Goal: Task Accomplishment & Management: Manage account settings

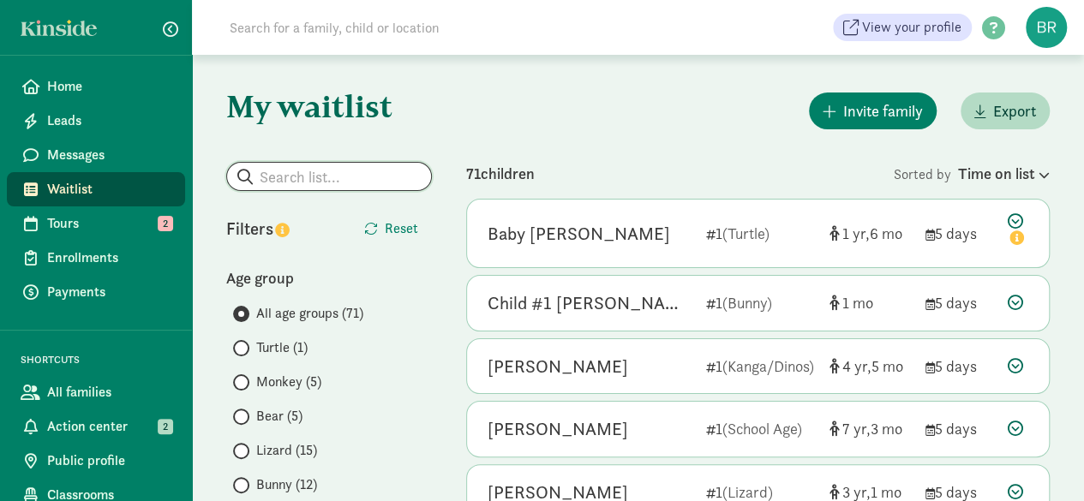
click at [321, 181] on input "search" at bounding box center [329, 176] width 204 height 27
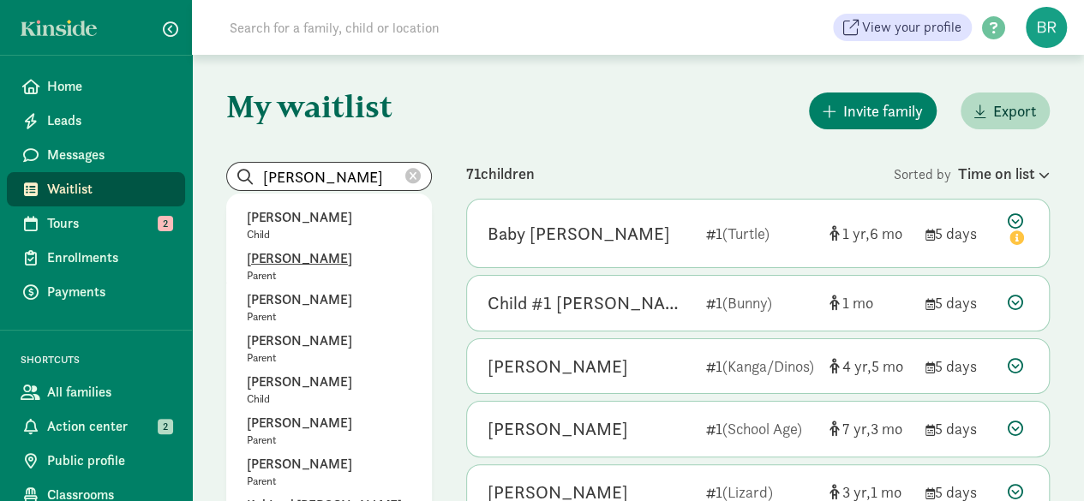
click at [302, 261] on p "[PERSON_NAME]" at bounding box center [329, 259] width 165 height 21
type input "[PERSON_NAME]"
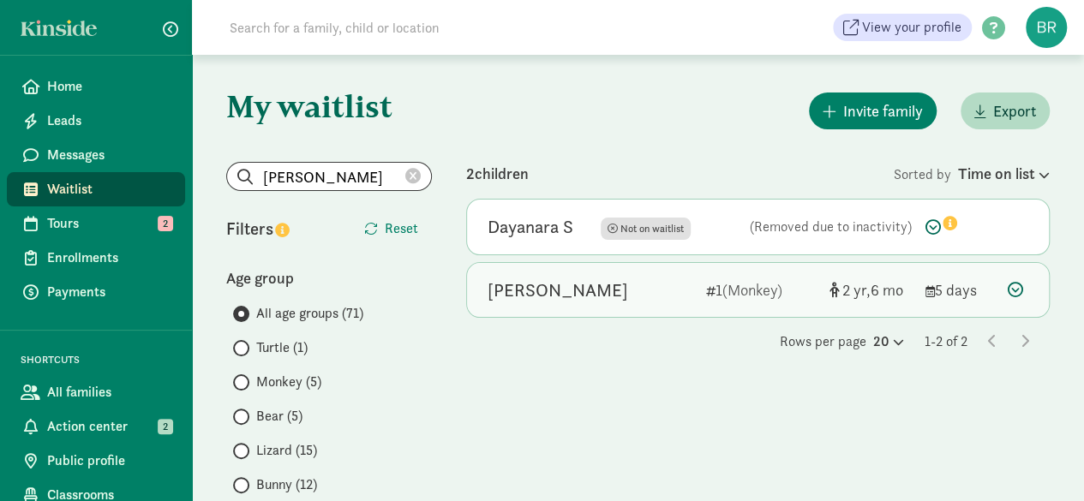
click at [1013, 289] on icon at bounding box center [1015, 289] width 15 height 15
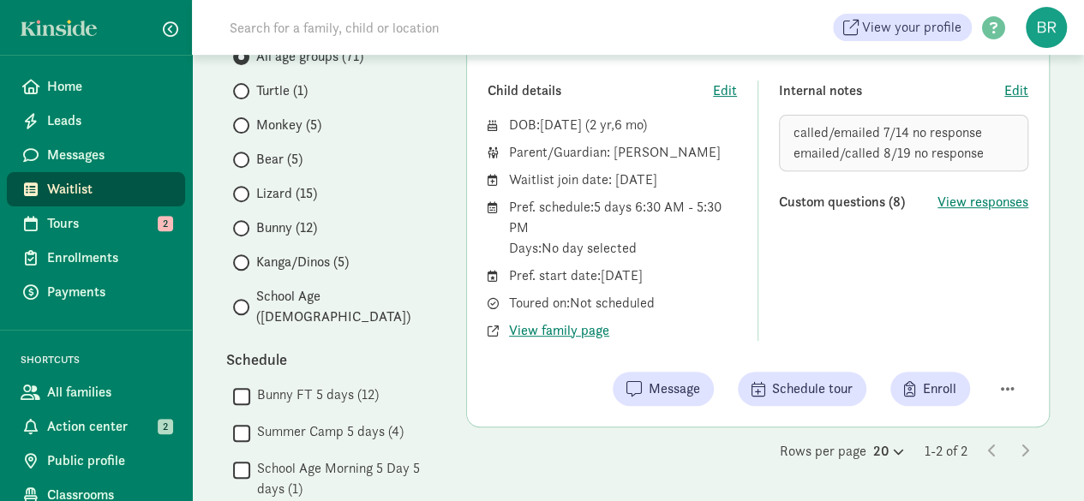
scroll to position [171, 0]
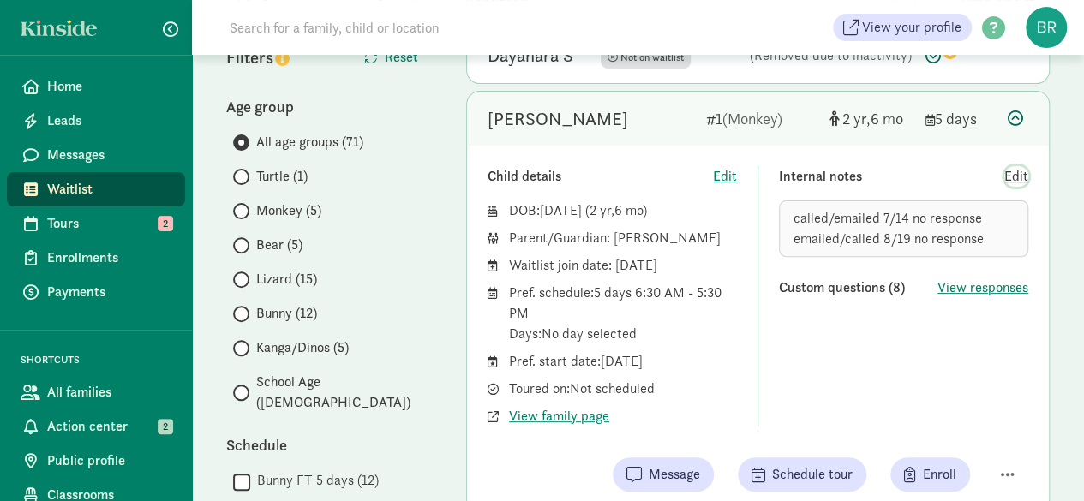
click at [1017, 181] on span "Edit" at bounding box center [1017, 176] width 24 height 21
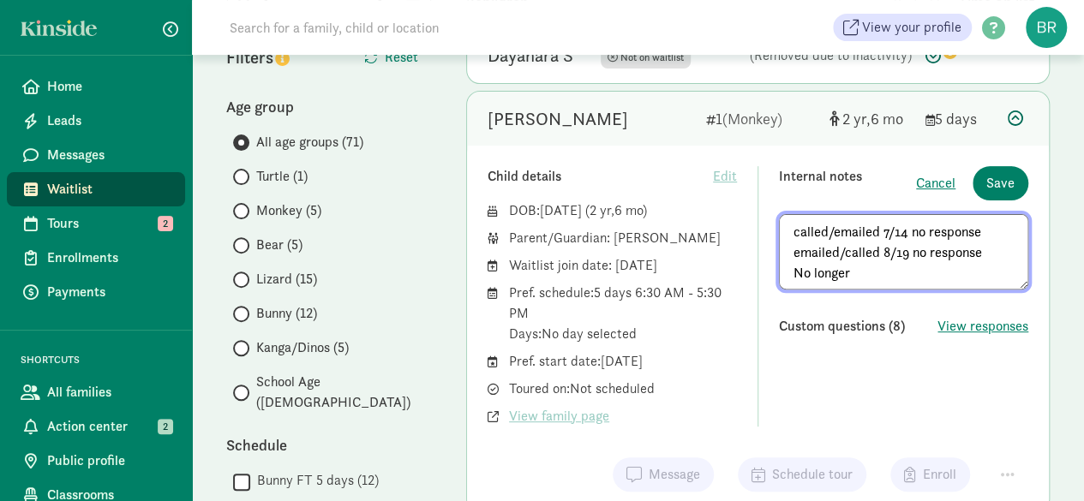
drag, startPoint x: 837, startPoint y: 269, endPoint x: 794, endPoint y: 268, distance: 42.9
click at [794, 268] on textarea "called/emailed 7/14 no response emailed/called 8/19 no response No longer" at bounding box center [903, 251] width 249 height 75
type textarea "called/emailed 7/14 no response emailed/called 8/19 no longer needs care"
click at [989, 178] on span "Save" at bounding box center [1001, 183] width 28 height 21
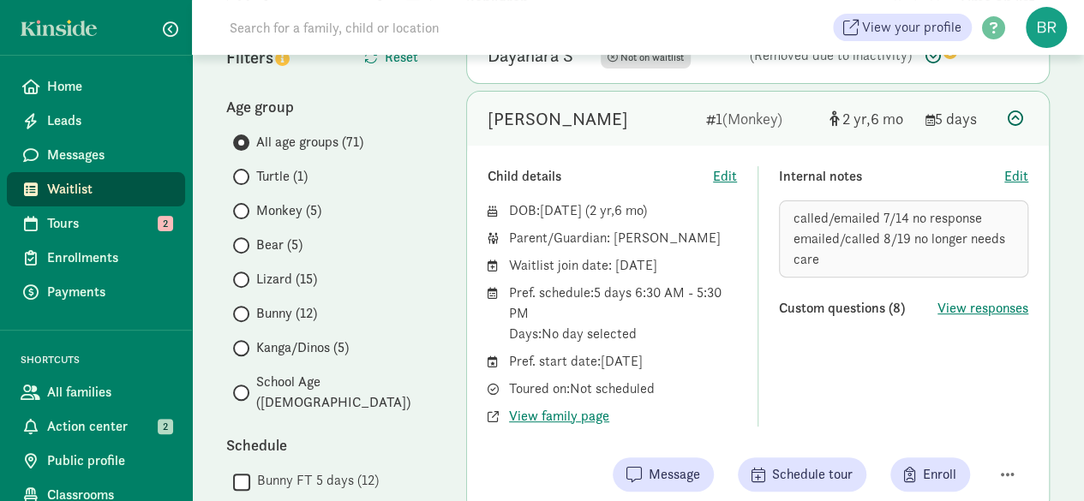
click at [1017, 120] on icon at bounding box center [1015, 118] width 15 height 15
